Goal: Task Accomplishment & Management: Manage account settings

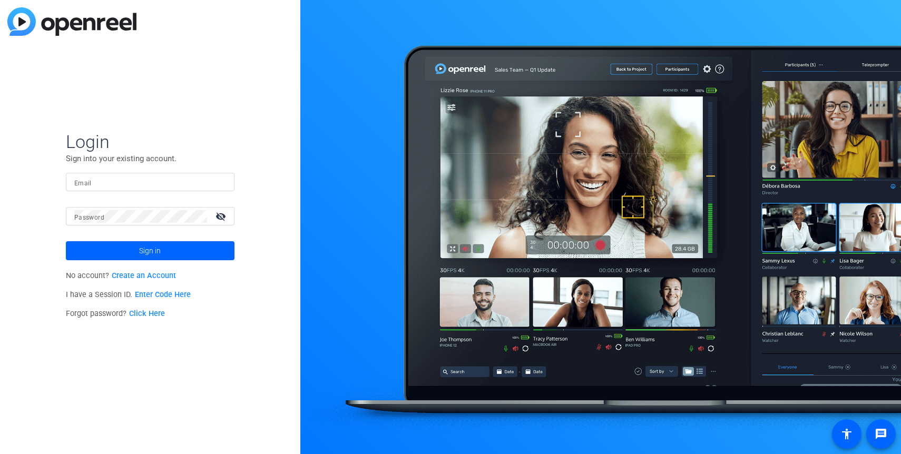
click at [142, 184] on input "Email" at bounding box center [150, 182] width 152 height 13
type input "[PERSON_NAME][EMAIL_ADDRESS][PERSON_NAME][DOMAIN_NAME]"
click at [66, 241] on button "Sign in" at bounding box center [150, 250] width 169 height 19
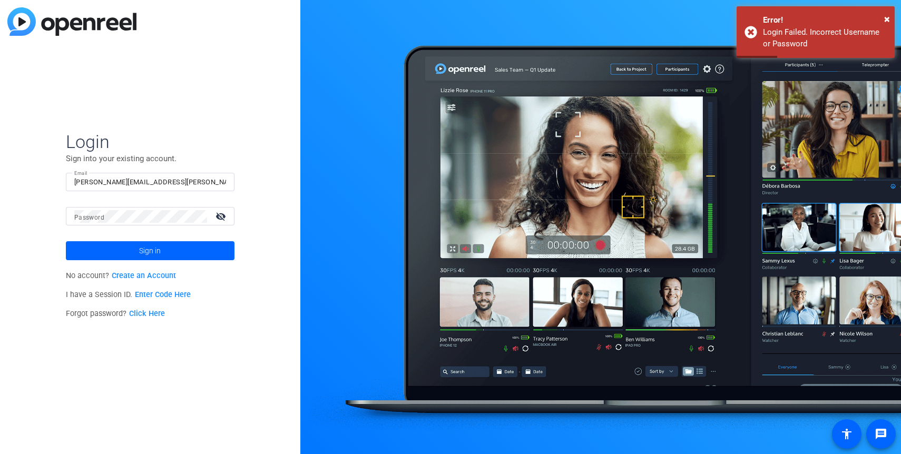
click at [156, 309] on link "Click Here" at bounding box center [147, 313] width 36 height 9
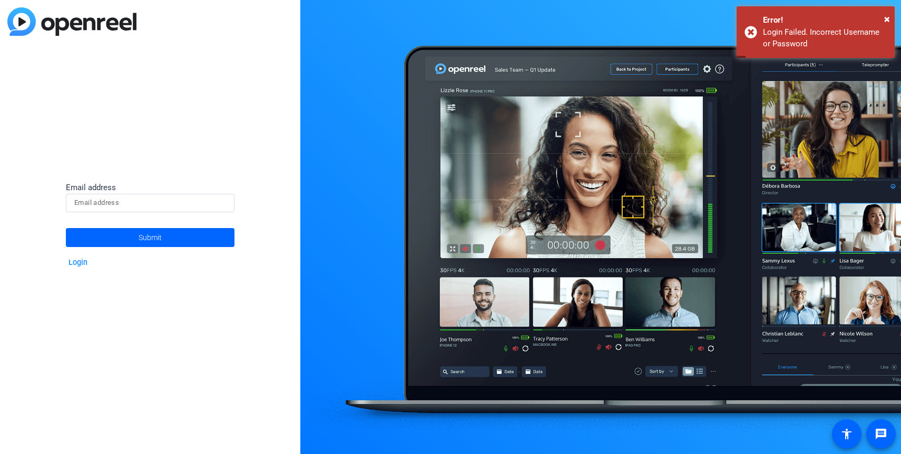
click at [140, 203] on input at bounding box center [150, 203] width 152 height 13
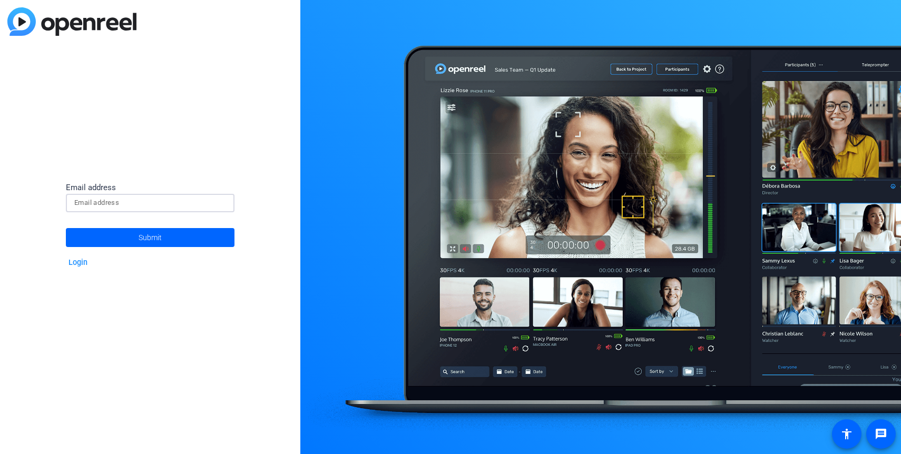
type input "[PERSON_NAME][EMAIL_ADDRESS][PERSON_NAME][DOMAIN_NAME]"
click at [153, 238] on span "Submit" at bounding box center [150, 237] width 23 height 26
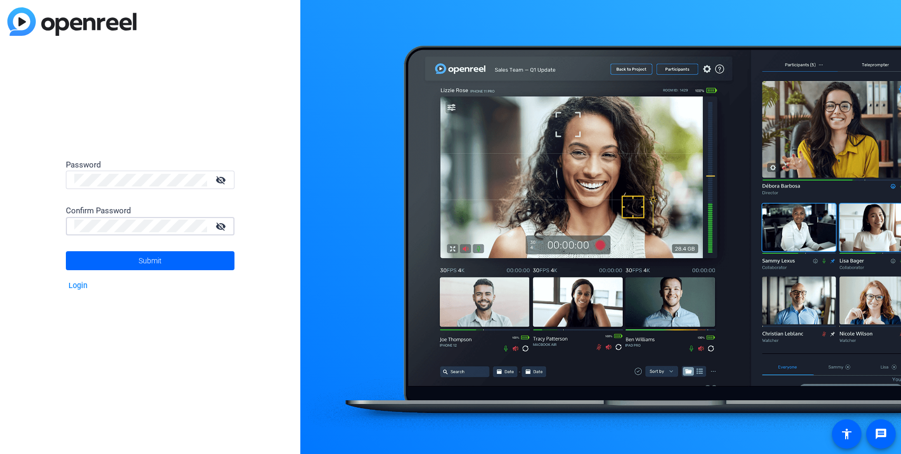
click at [66, 251] on button "Submit" at bounding box center [150, 260] width 169 height 19
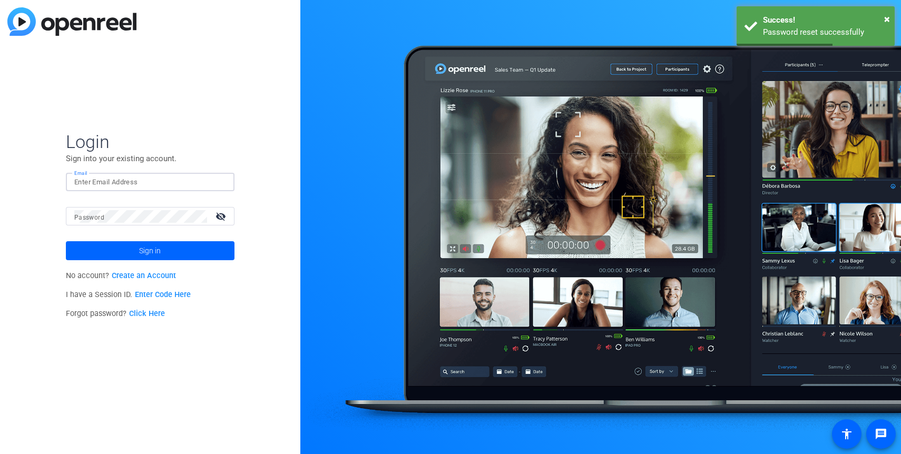
click at [162, 184] on input "Email" at bounding box center [150, 182] width 152 height 13
type input "[PERSON_NAME][EMAIL_ADDRESS][PERSON_NAME][DOMAIN_NAME]"
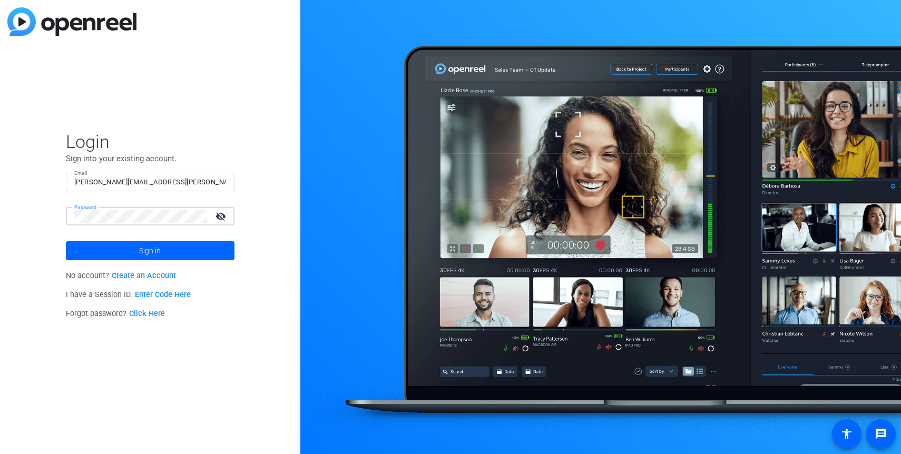
click at [66, 241] on button "Sign in" at bounding box center [150, 250] width 169 height 19
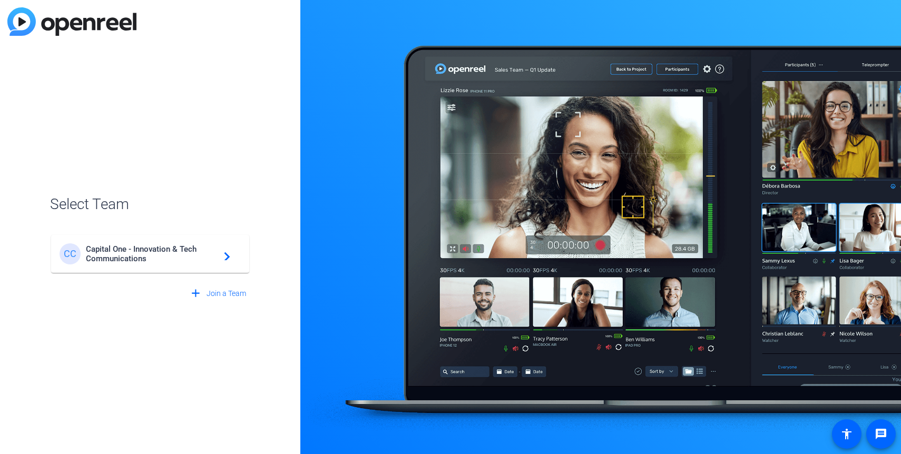
click at [172, 251] on span "Capital One - Innovation & Tech Communications" at bounding box center [152, 253] width 132 height 19
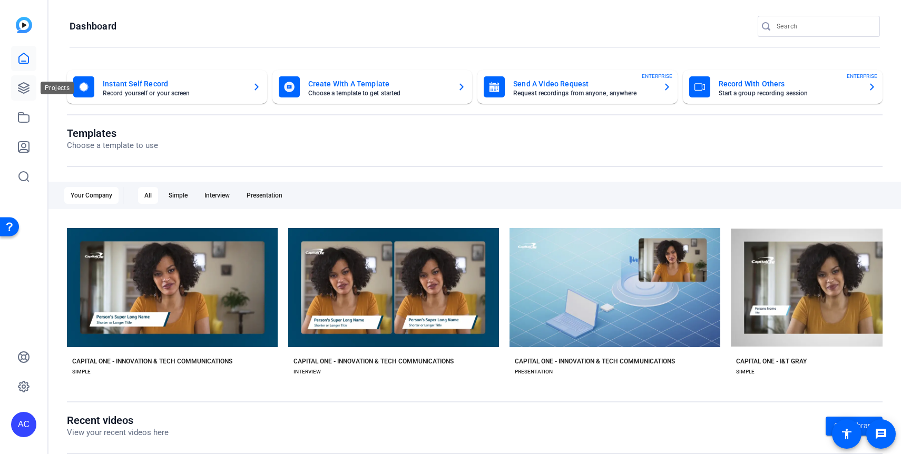
click at [26, 90] on icon at bounding box center [23, 88] width 13 height 13
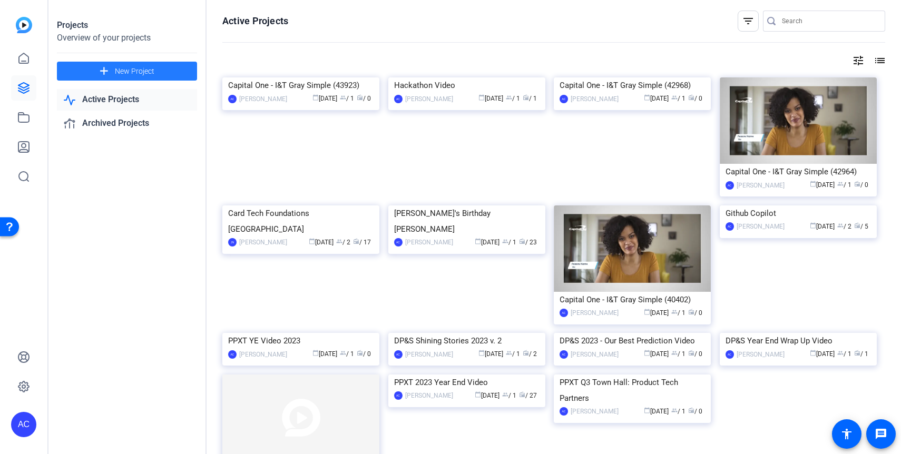
click at [104, 70] on mat-icon "add" at bounding box center [103, 71] width 13 height 13
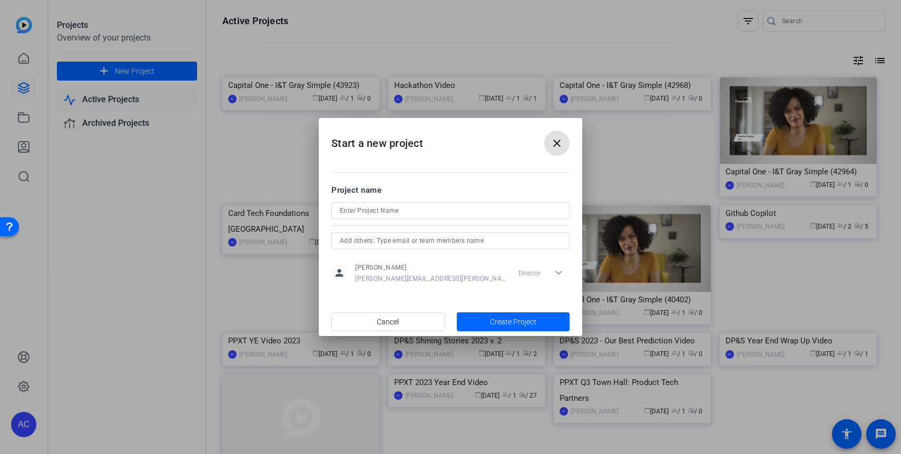
click at [395, 211] on input at bounding box center [450, 210] width 221 height 13
type input "LCT"
click at [496, 319] on span "Create Project" at bounding box center [513, 322] width 46 height 11
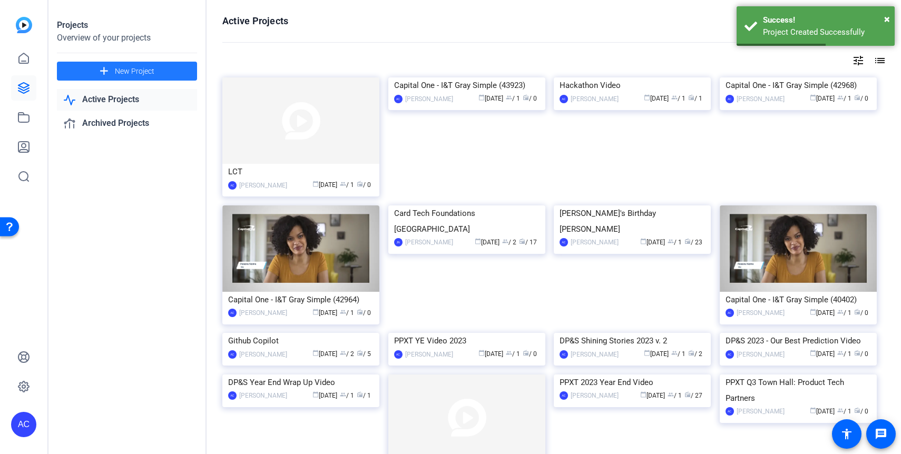
click at [259, 194] on mat-card-content "LCT AC [PERSON_NAME] calendar_today [DATE] group / 1 radio / 0" at bounding box center [301, 181] width 162 height 35
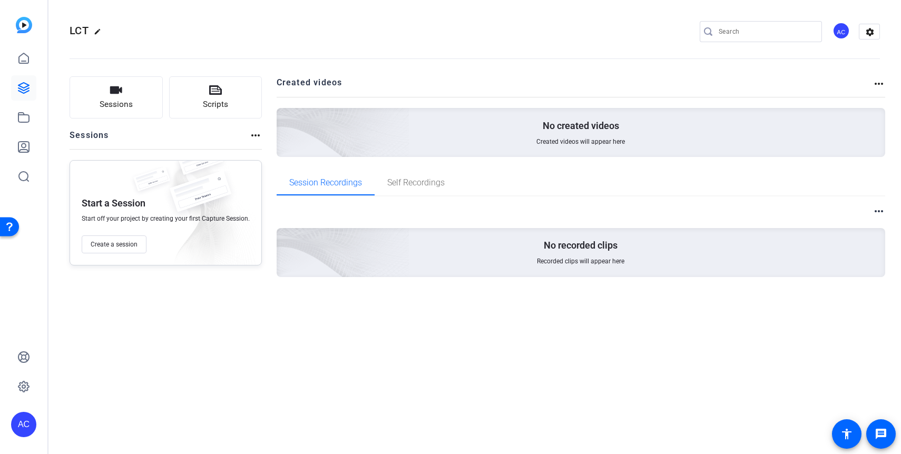
click at [554, 277] on div "No recorded clips Recorded clips will appear here" at bounding box center [581, 252] width 609 height 49
click at [210, 96] on icon at bounding box center [215, 90] width 13 height 13
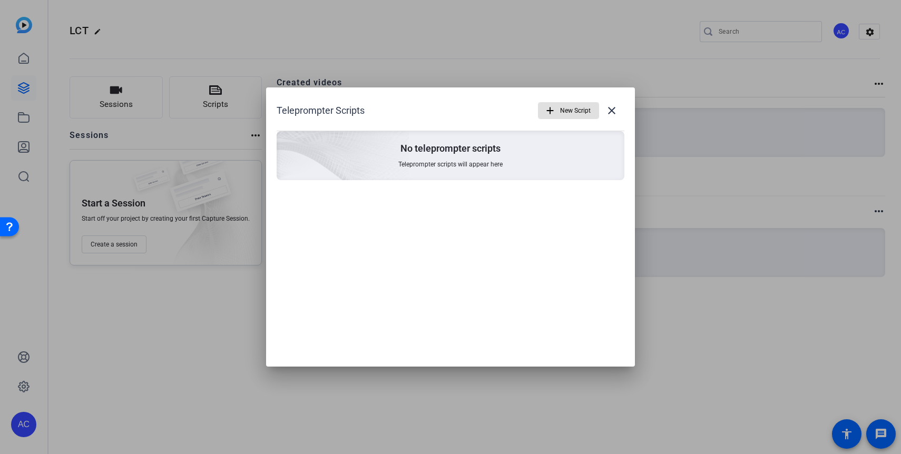
click at [104, 92] on div at bounding box center [450, 227] width 901 height 454
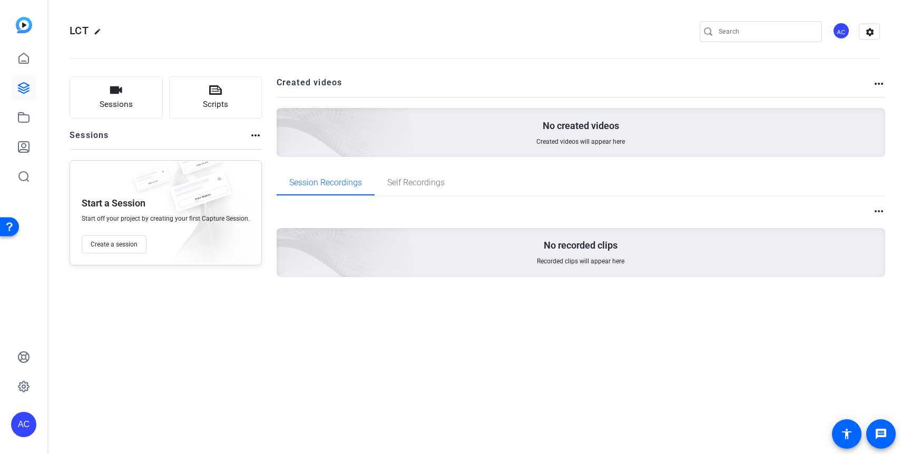
click at [104, 92] on button "Sessions" at bounding box center [116, 97] width 93 height 42
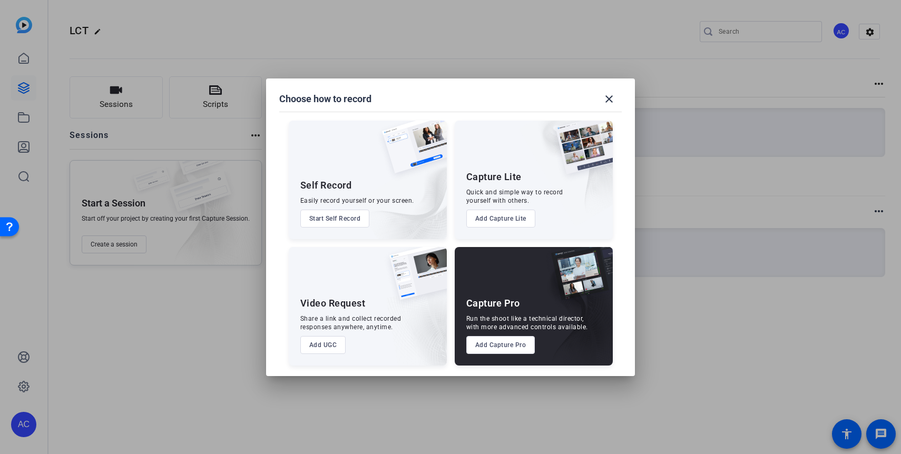
click at [208, 314] on div at bounding box center [450, 227] width 901 height 454
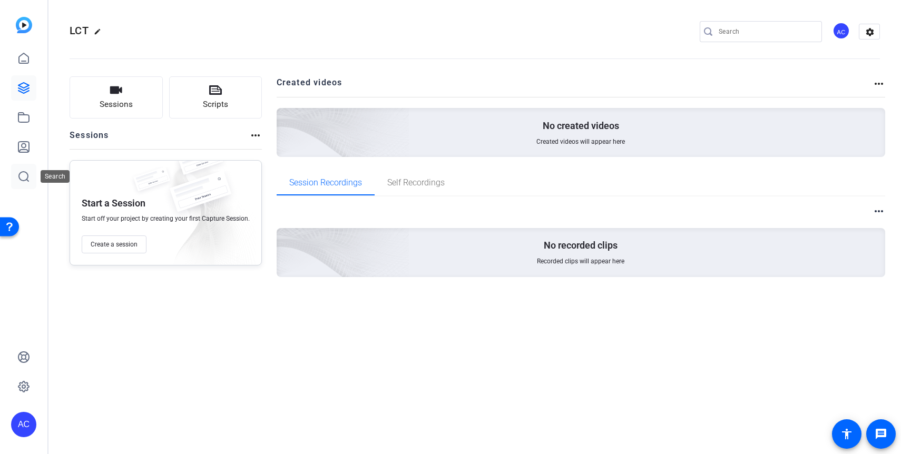
click at [24, 178] on icon at bounding box center [23, 176] width 13 height 13
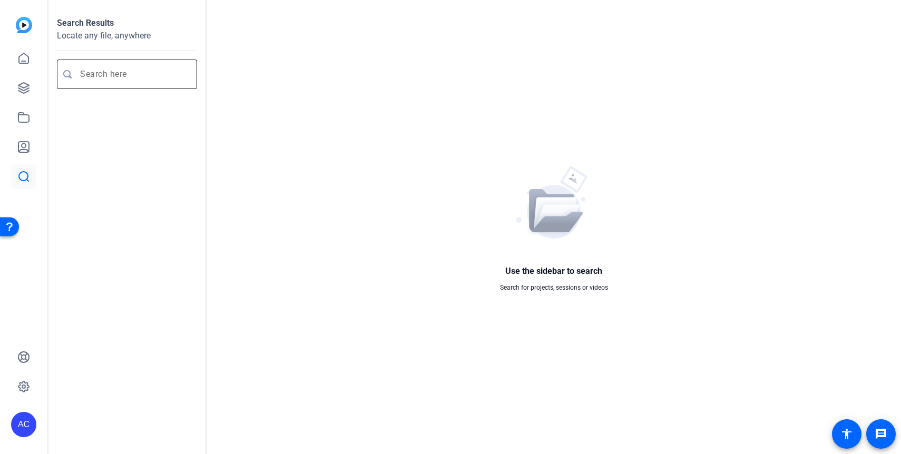
click at [151, 76] on input "Enter search query" at bounding box center [132, 74] width 104 height 13
click at [25, 362] on icon at bounding box center [23, 357] width 13 height 13
click at [158, 200] on div "Search Results Locate any file, anywhere" at bounding box center [127, 227] width 158 height 454
